Goal: Transaction & Acquisition: Purchase product/service

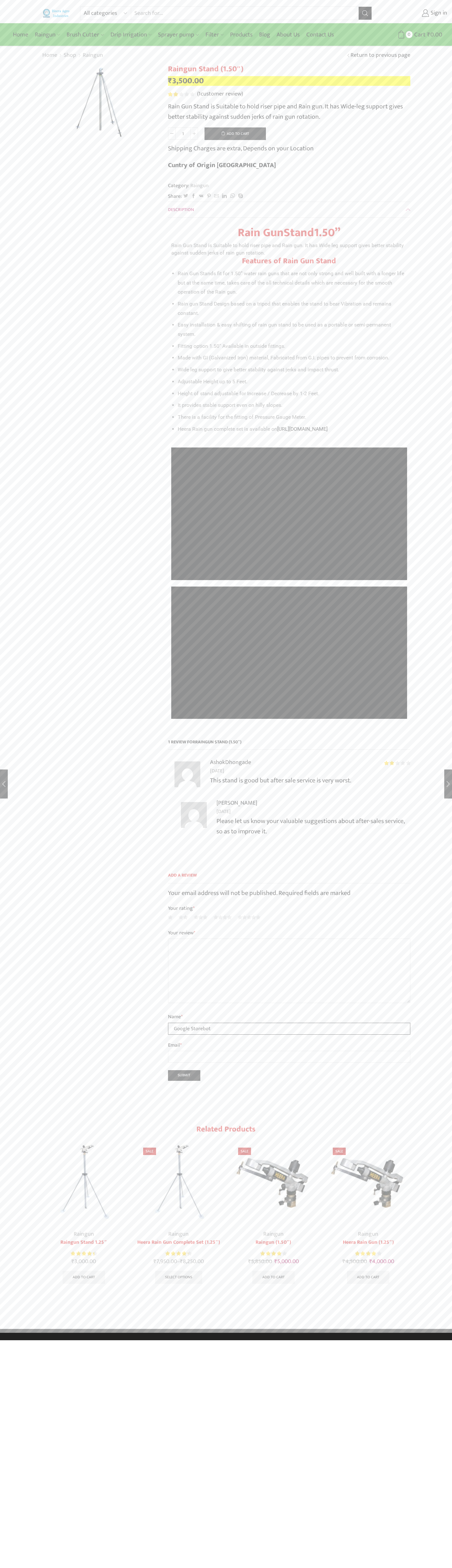
type input "Google Storebot"
click at [235, 133] on button "Add to cart" at bounding box center [235, 133] width 62 height 13
click at [408, 35] on span "Cart" at bounding box center [408, 35] width 13 height 9
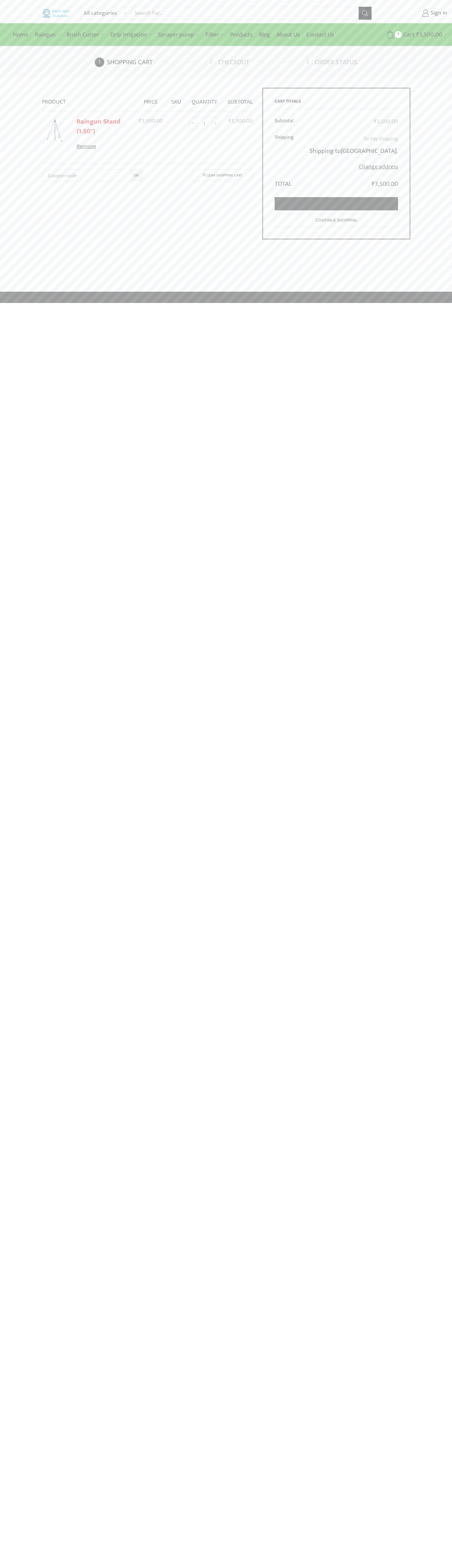
click at [336, 204] on link "Proceed to checkout" at bounding box center [336, 204] width 123 height 13
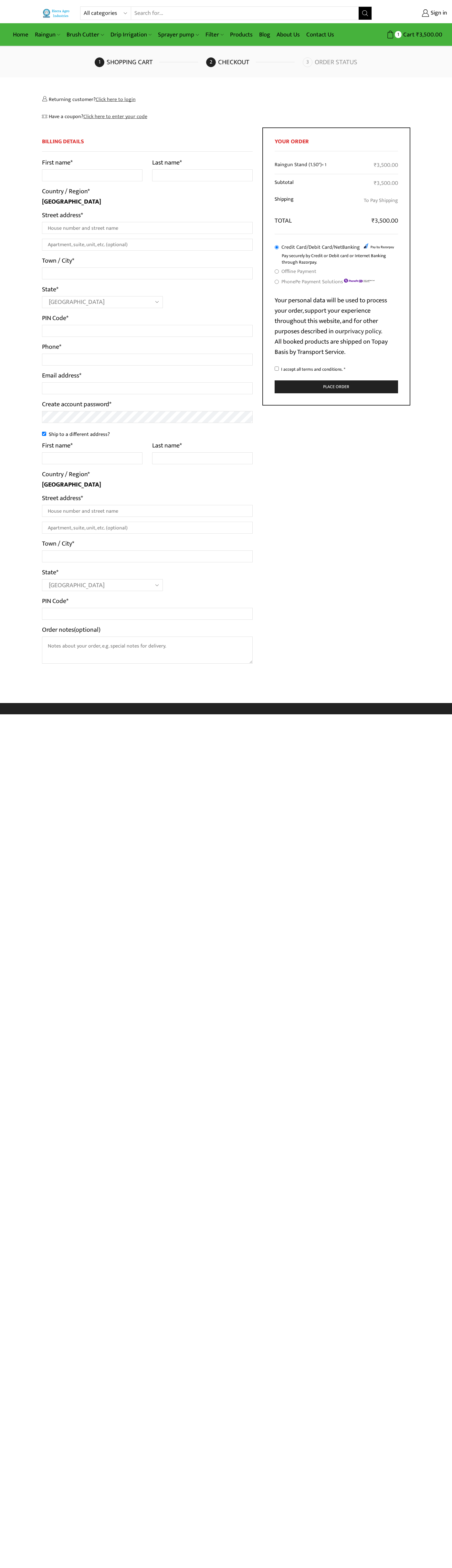
select select "MH"
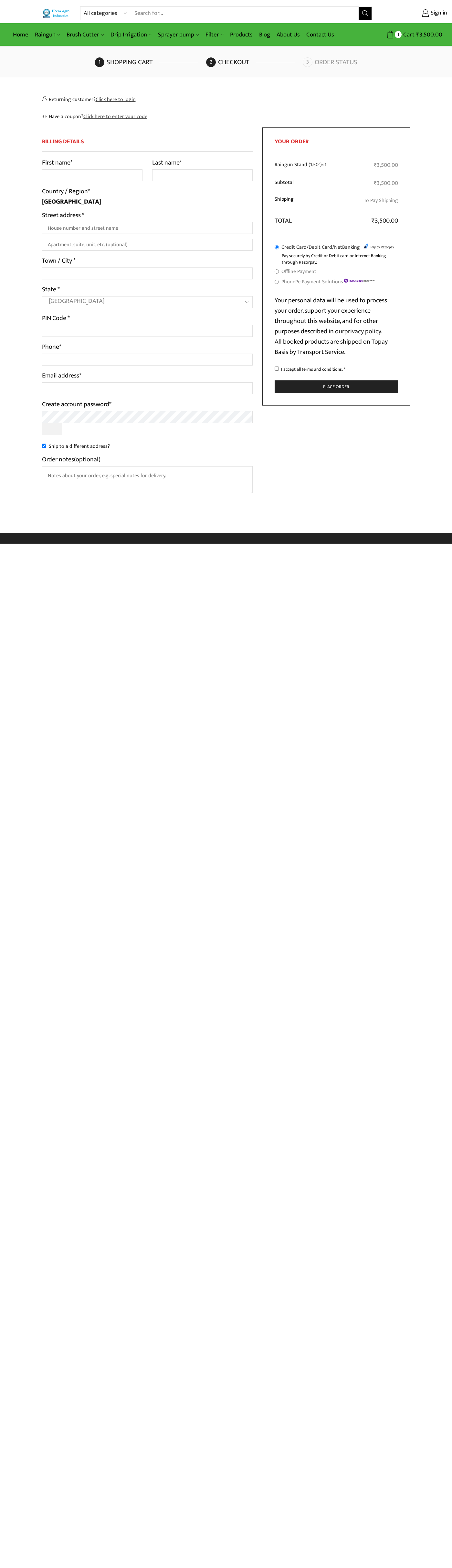
select select "MH"
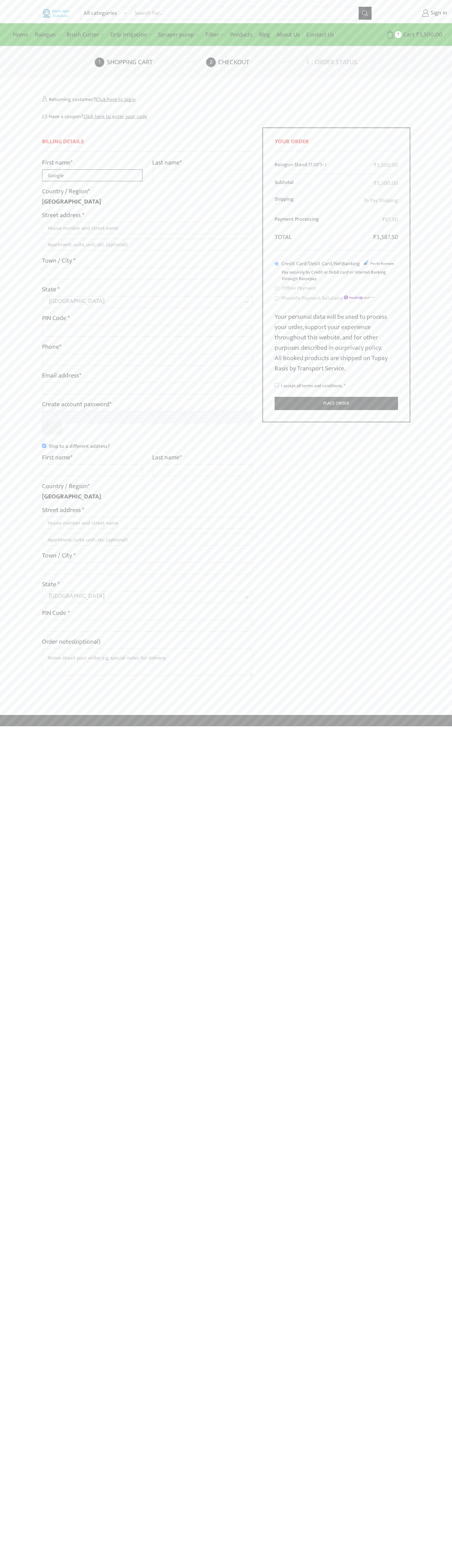
type input "Google"
type input "Storebot"
type input "1600 Amphitheatre Parkway"
type input "First floor"
type input "mountain view"
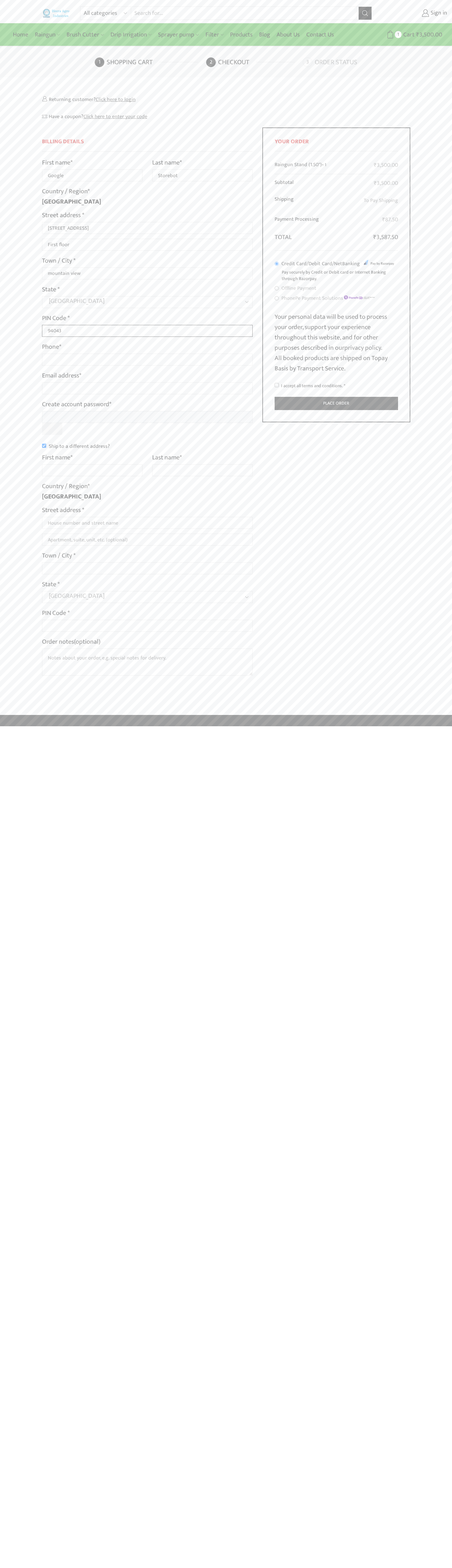
type input "94043"
type input "08067218000"
type input "johnsmith002@storebotmail.joonix.net"
click at [44, 446] on input "Ship to a different address?" at bounding box center [44, 446] width 4 height 4
checkbox input "false"
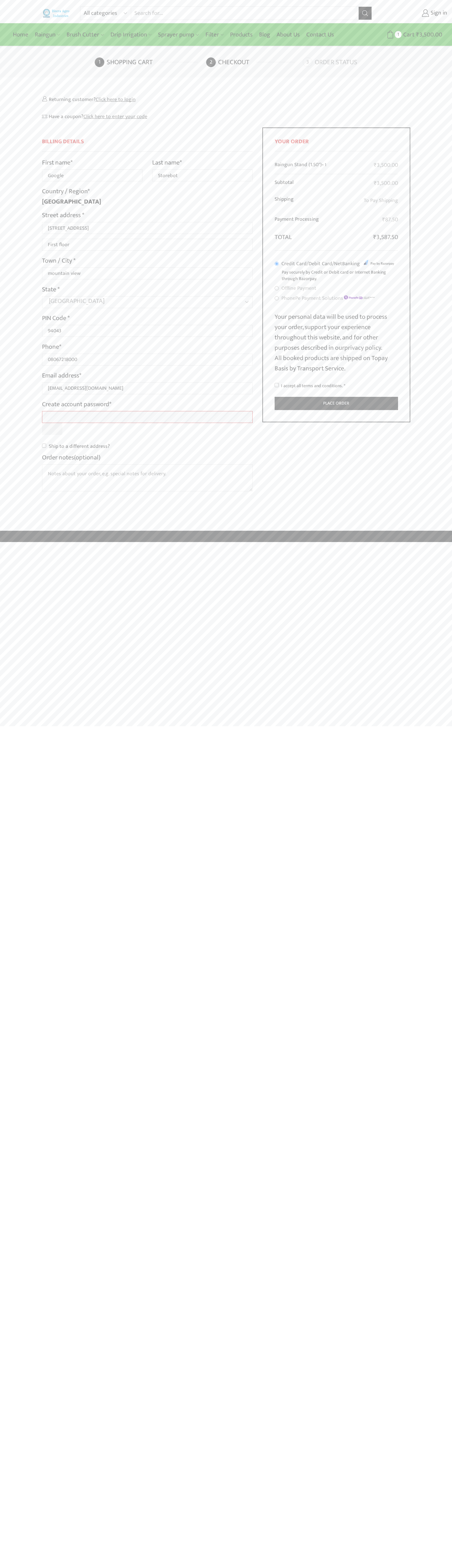
click at [277, 385] on input "I accept all terms and conditions. *" at bounding box center [277, 385] width 4 height 4
checkbox input "true"
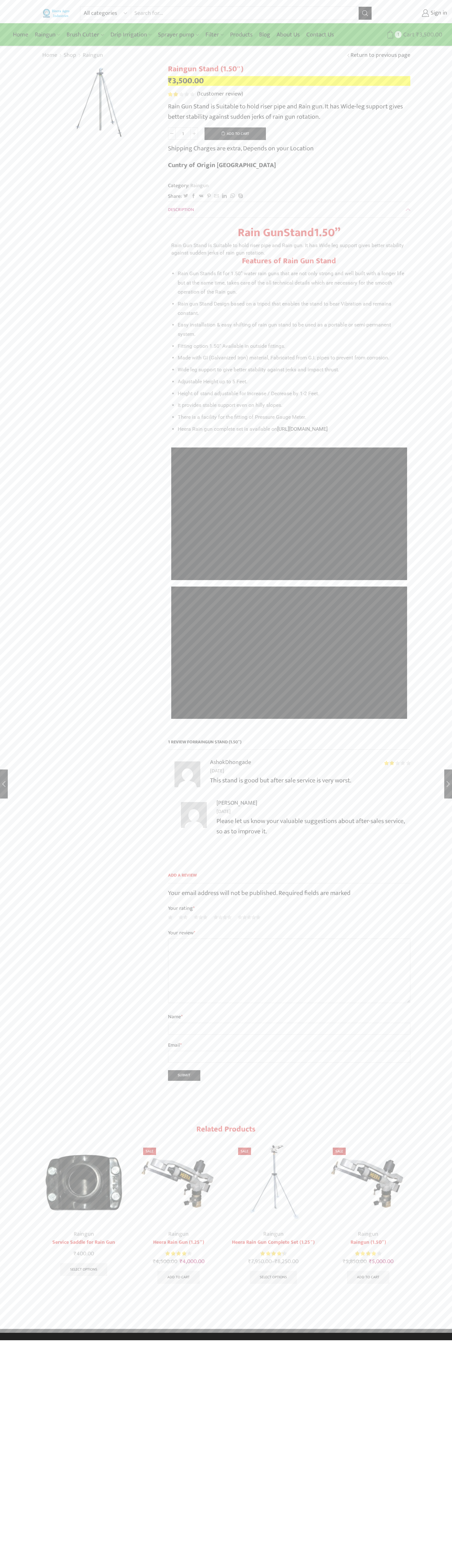
click at [410, 35] on span "Cart" at bounding box center [408, 35] width 13 height 9
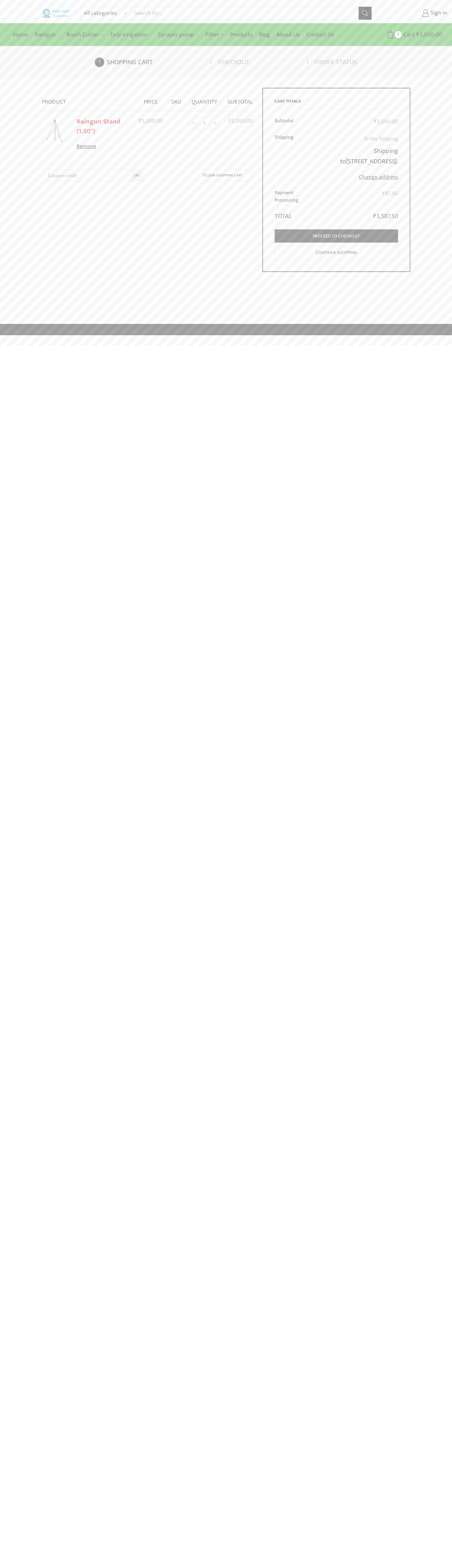
click at [104, 147] on link "Remove" at bounding box center [104, 147] width 54 height 9
